Goal: Find specific page/section: Find specific page/section

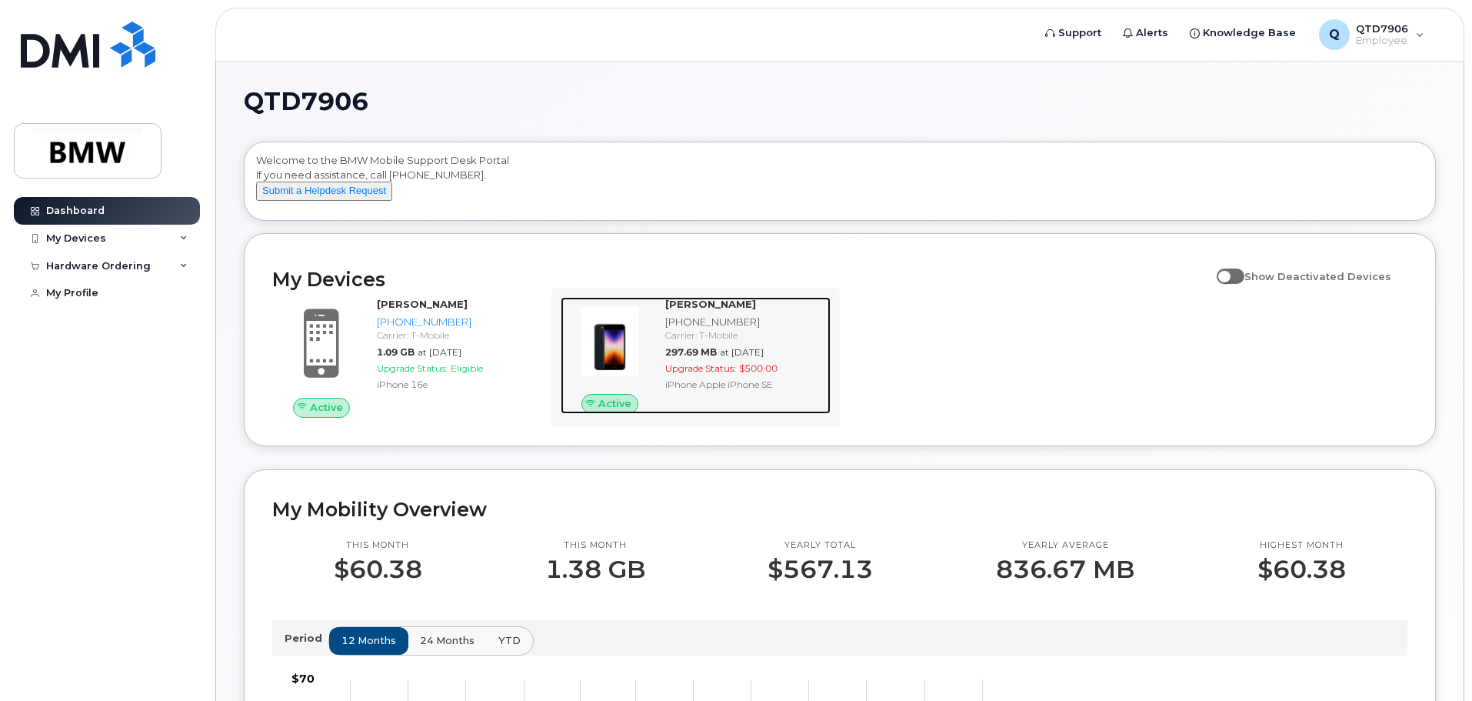
click at [747, 342] on div "Carrier: T-Mobile" at bounding box center [744, 334] width 159 height 13
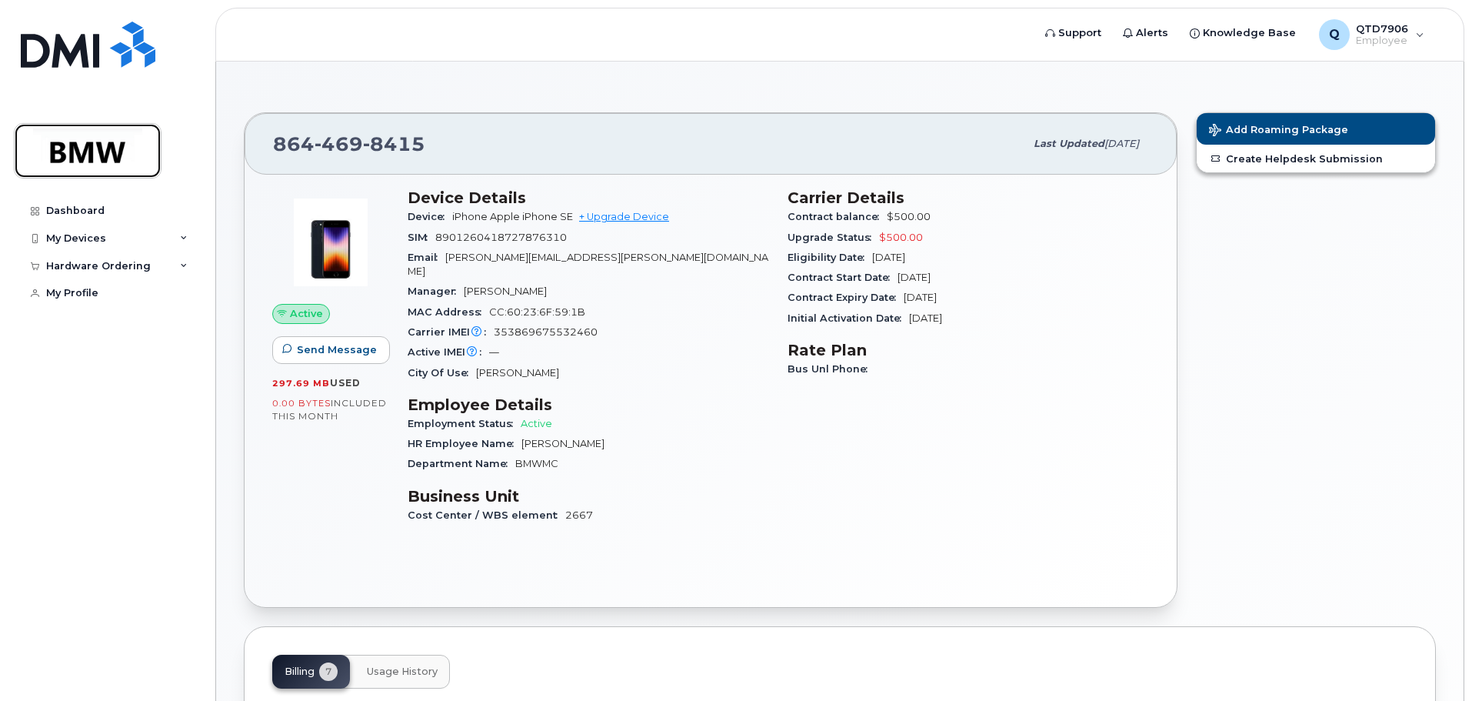
click at [65, 159] on img at bounding box center [87, 150] width 118 height 45
